Goal: Transaction & Acquisition: Subscribe to service/newsletter

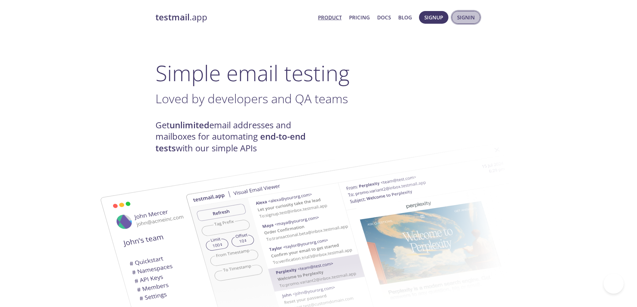
click at [469, 17] on span "Signin" at bounding box center [466, 17] width 18 height 9
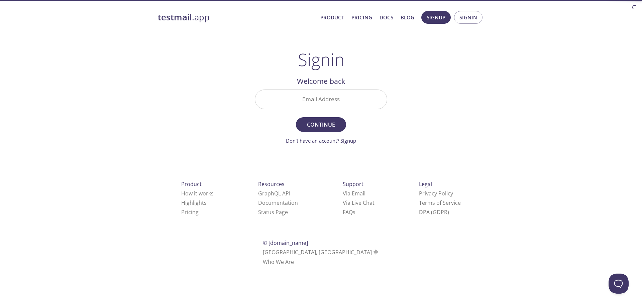
click at [367, 104] on input "Email Address" at bounding box center [321, 99] width 132 height 19
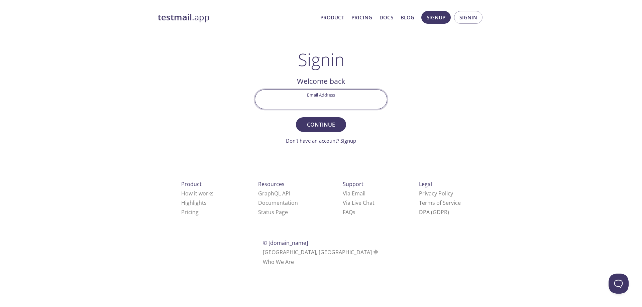
paste input "mailinator"
type input "mailinator"
click at [358, 108] on input "mailinator" at bounding box center [321, 99] width 132 height 19
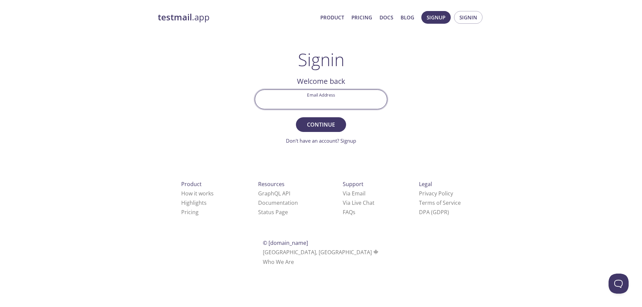
paste input "[EMAIL_ADDRESS][DOMAIN_NAME]"
type input "[EMAIL_ADDRESS][DOMAIN_NAME]"
click at [337, 112] on div "Email Address [EMAIL_ADDRESS][DOMAIN_NAME]" at bounding box center [321, 99] width 138 height 25
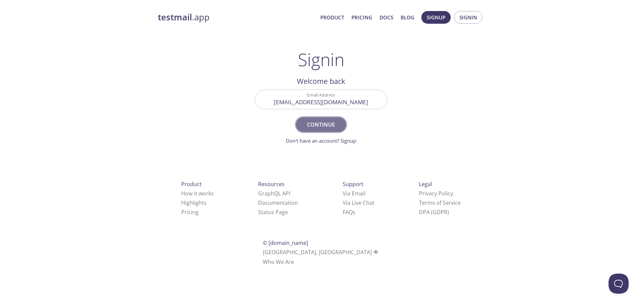
click at [330, 124] on span "Continue" at bounding box center [320, 124] width 35 height 9
click at [348, 140] on link "Don't have an account? Signup" at bounding box center [321, 140] width 70 height 7
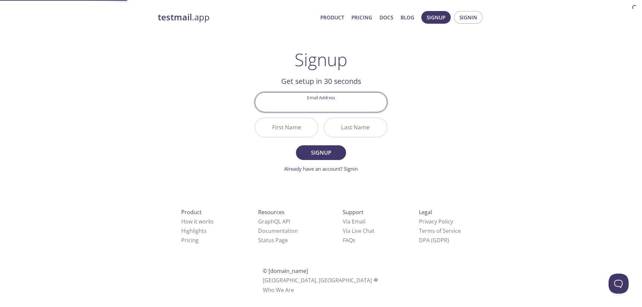
click at [327, 107] on input "Email Address" at bounding box center [321, 102] width 132 height 19
type input "[EMAIL_ADDRESS][DOMAIN_NAME]"
click at [273, 123] on input "First Name" at bounding box center [286, 127] width 63 height 19
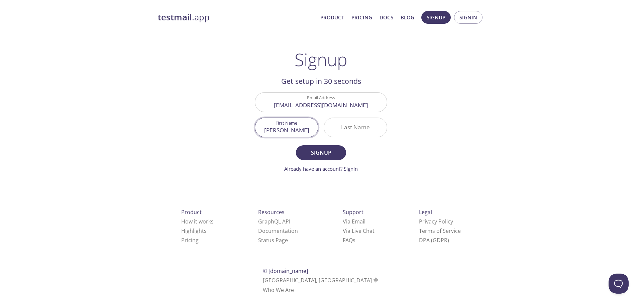
type input "[PERSON_NAME]"
click at [351, 134] on input "Last Name" at bounding box center [355, 127] width 63 height 19
type input "Magdas"
click at [327, 154] on span "Signup" at bounding box center [320, 152] width 35 height 9
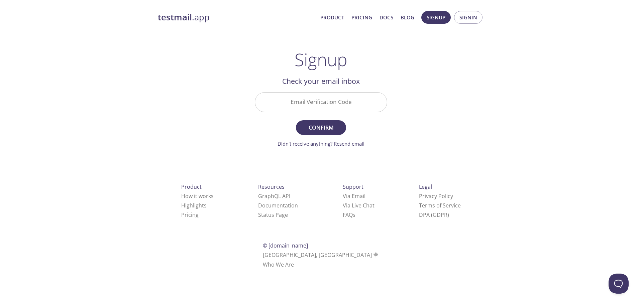
click at [335, 106] on input "Email Verification Code" at bounding box center [321, 102] width 132 height 19
click at [432, 114] on div "testmail .app Product Pricing Docs Blog Signup Signin Signup Get setup in 30 se…" at bounding box center [321, 148] width 342 height 282
click at [354, 142] on link "Didn't receive anything? Resend email" at bounding box center [321, 143] width 87 height 7
